Goal: Check status: Check status

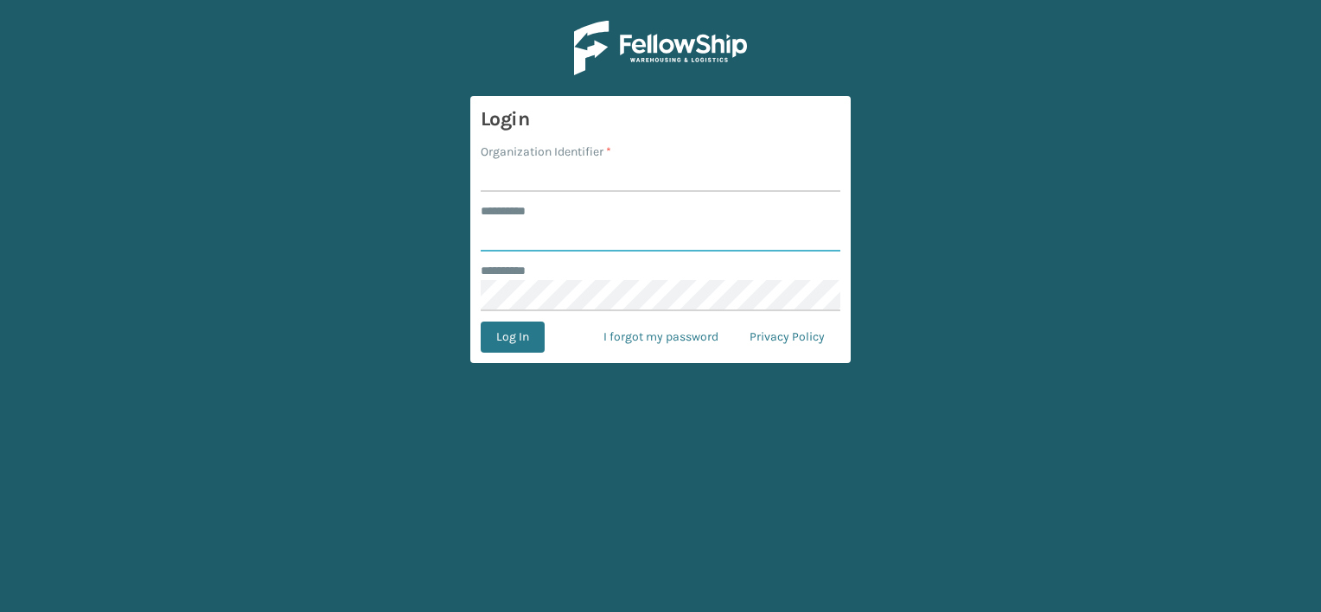
type input "***"
click at [516, 182] on input "Organization Identifier *" at bounding box center [661, 176] width 360 height 31
drag, startPoint x: 546, startPoint y: 176, endPoint x: 645, endPoint y: 175, distance: 98.6
click at [645, 175] on input "LIFESTYLE SOLUTIONS" at bounding box center [661, 176] width 360 height 31
type input "LIFESTYLE"
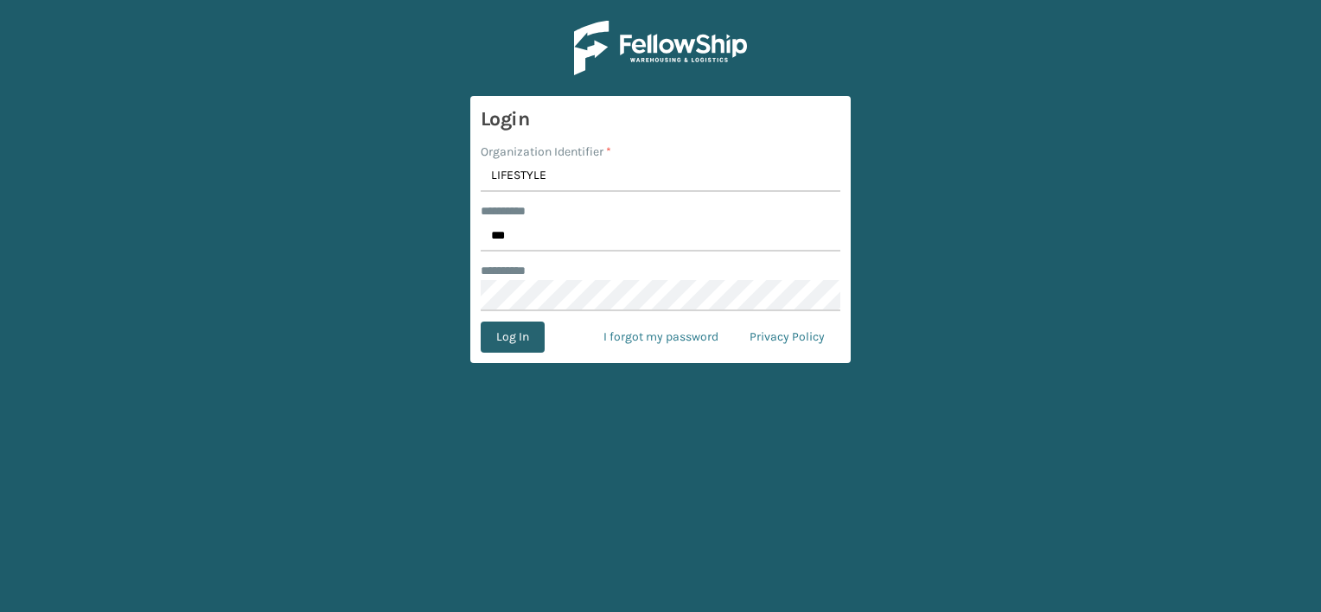
click at [514, 339] on button "Log In" at bounding box center [513, 337] width 64 height 31
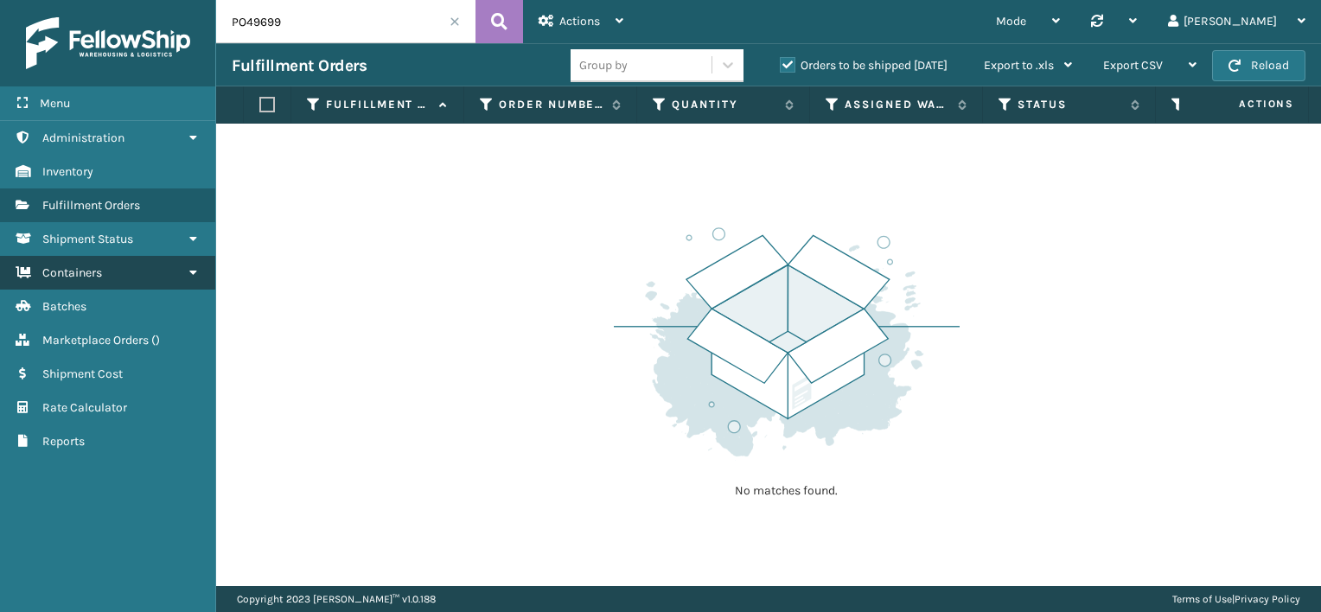
click at [113, 272] on link "Containers" at bounding box center [107, 273] width 215 height 34
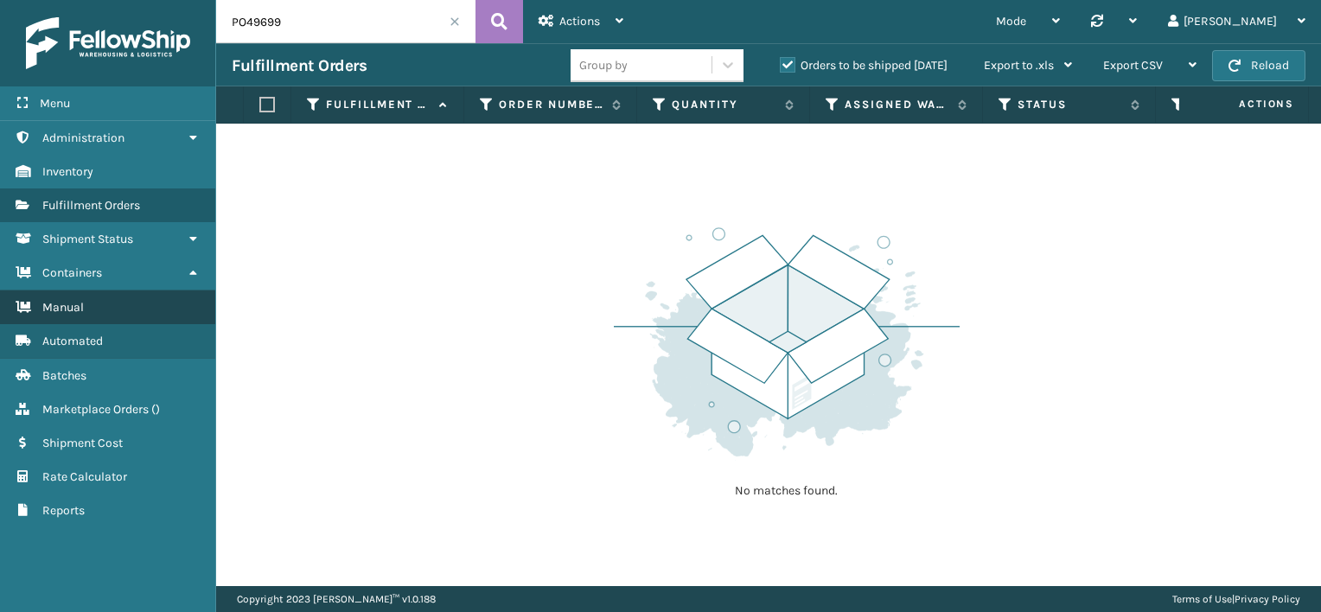
click at [112, 294] on link "Manual" at bounding box center [107, 308] width 215 height 34
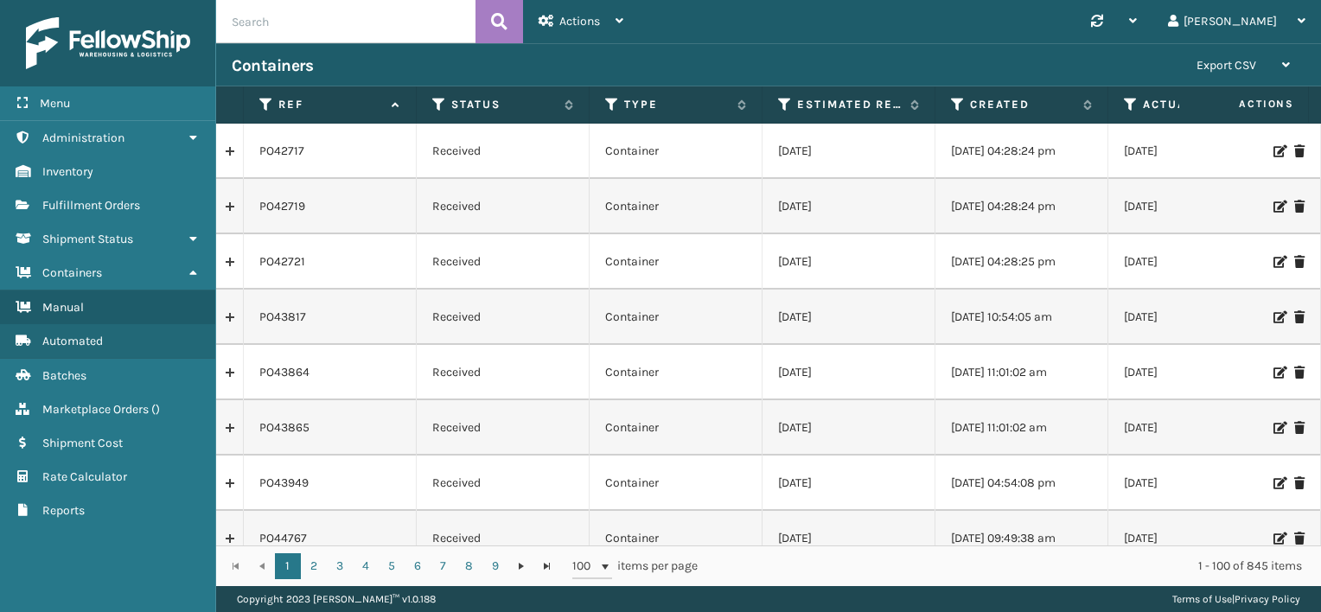
paste input "PO49689"
type input "PO49689"
click at [496, 22] on icon at bounding box center [499, 22] width 16 height 26
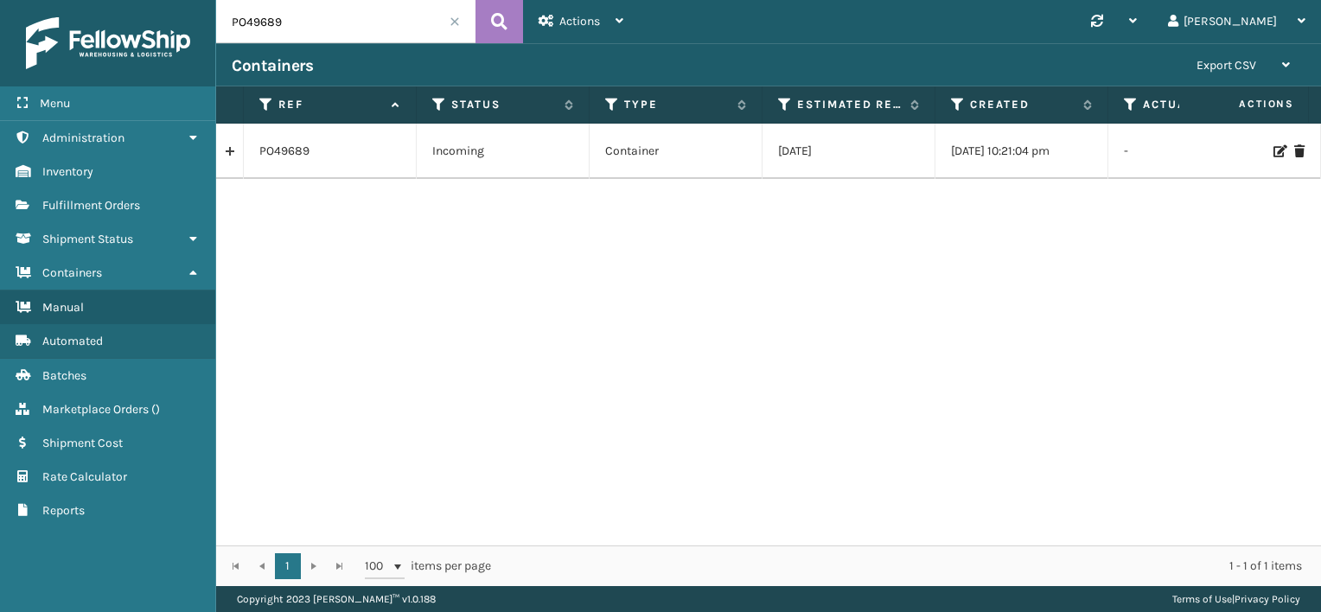
click at [233, 153] on link at bounding box center [229, 151] width 27 height 28
